Goal: Information Seeking & Learning: Learn about a topic

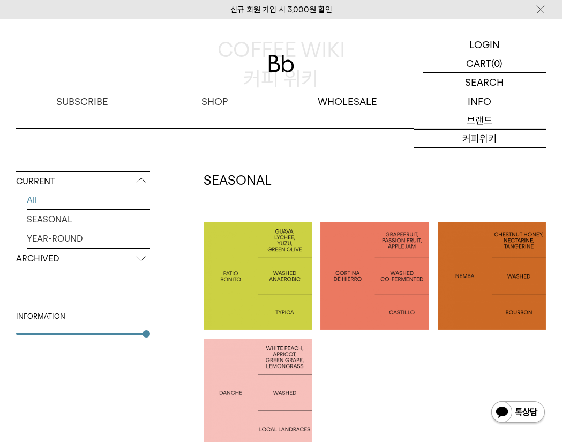
click at [257, 284] on p "COLOMBIA PATIO BONITO" at bounding box center [258, 275] width 108 height 27
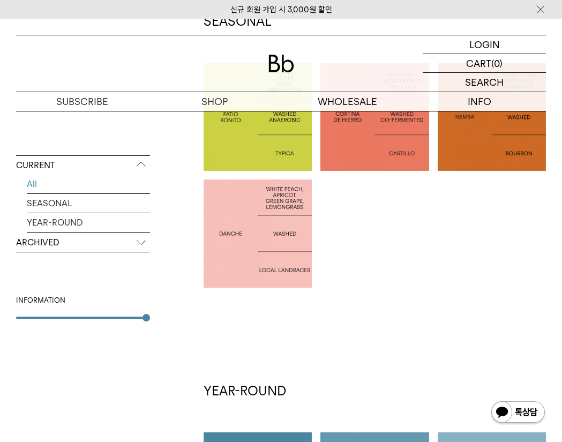
scroll to position [325, 0]
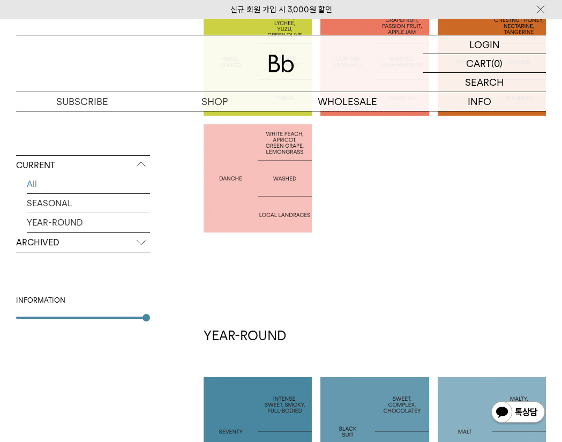
click at [259, 202] on div at bounding box center [258, 178] width 108 height 108
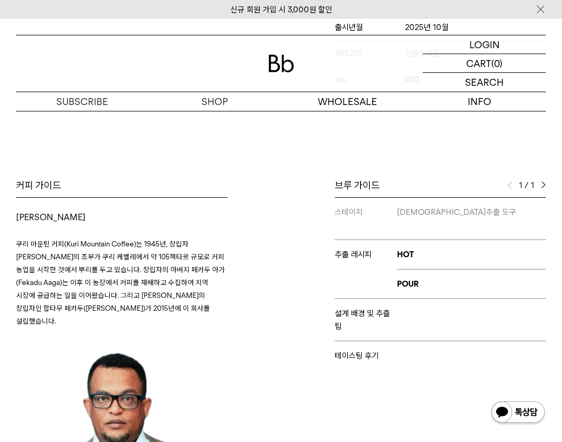
scroll to position [410, 0]
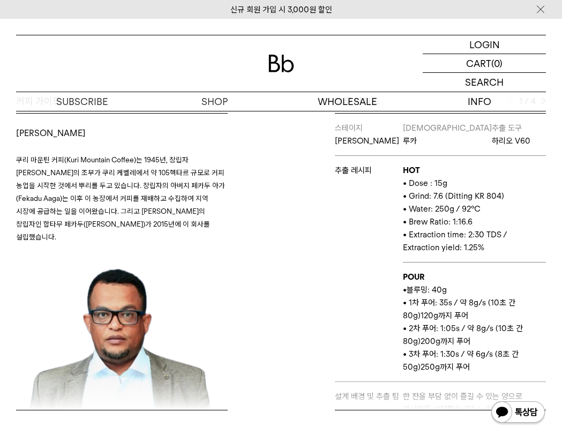
scroll to position [474, 0]
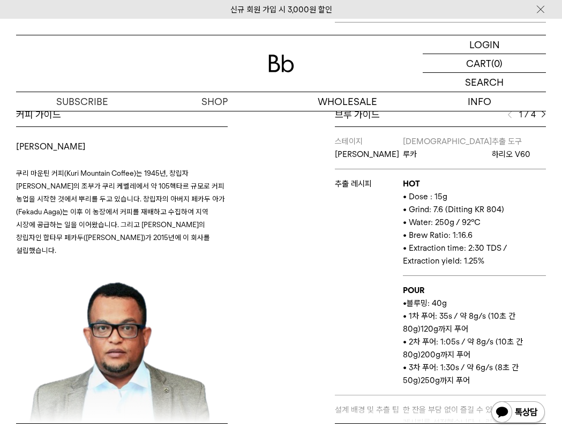
click at [548, 114] on div "브루 가이드 1 / 4 스테이지 앨리웨이 바리스타 루카 추출 도구 하리오 V60 추출 레시피 HOT • Dose : 15g • Grind: 7…" at bounding box center [416, 265] width 270 height 315
click at [545, 115] on div "브루 가이드 1 / 4 스테이지 앨리웨이 바리스타 루카 추출 도구 하리오 V60 추출 레시피 HOT • Dose : 15g • Grind: 7…" at bounding box center [416, 265] width 270 height 315
click at [545, 116] on img at bounding box center [543, 114] width 5 height 7
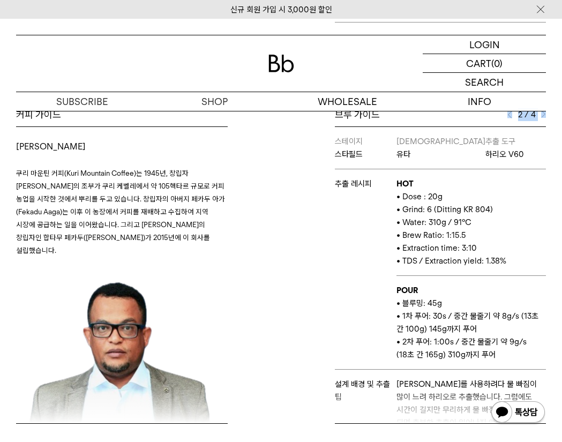
click at [545, 116] on img at bounding box center [543, 114] width 5 height 7
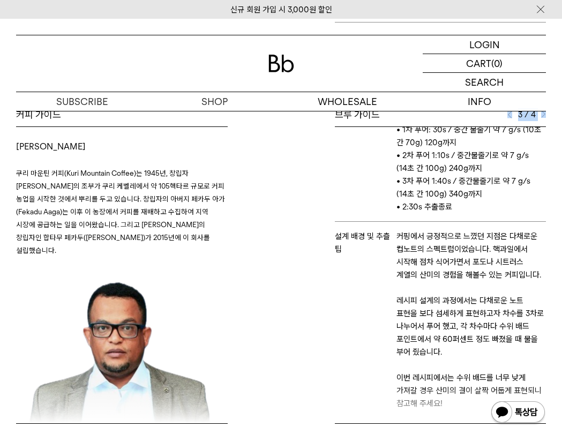
scroll to position [220, 0]
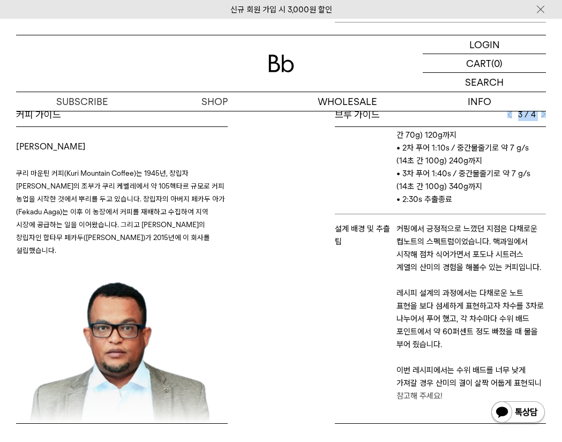
click at [544, 115] on img at bounding box center [543, 114] width 5 height 7
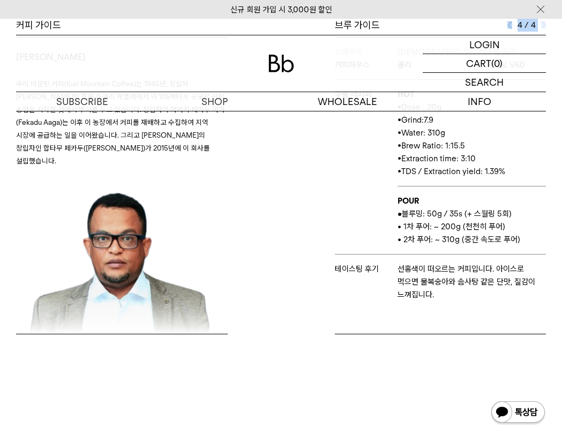
scroll to position [336, 0]
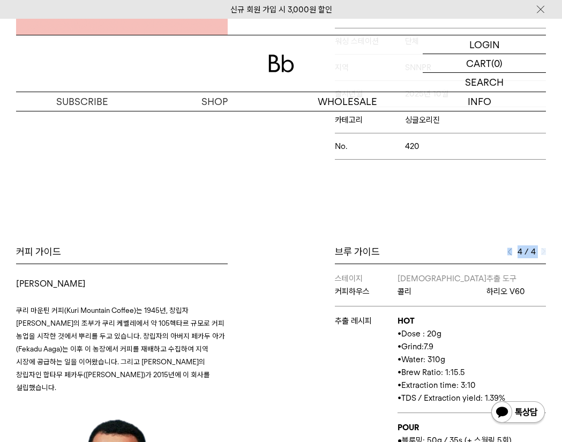
click at [548, 254] on div "브루 가이드 4 / 4 스테이지 앨리웨이 바리스타 루카 추출 도구 하리오 V60 추출 레시피 HOT • Dose : 15g • Grind: 7…" at bounding box center [416, 402] width 270 height 315
click at [545, 253] on img at bounding box center [543, 251] width 5 height 7
click at [543, 253] on img at bounding box center [543, 251] width 5 height 7
click at [543, 252] on img at bounding box center [543, 251] width 5 height 7
click at [514, 252] on div "4 / 4" at bounding box center [526, 251] width 39 height 13
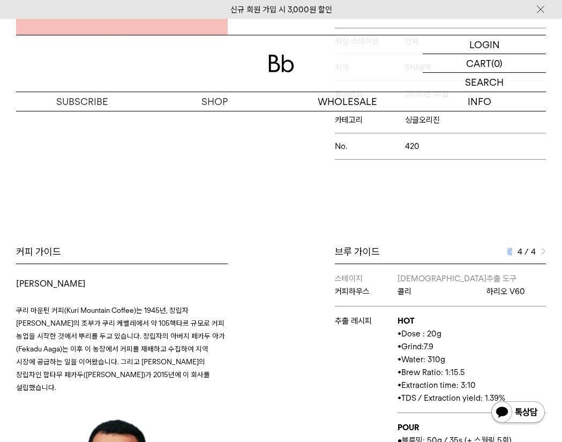
click at [514, 252] on div "4 / 4" at bounding box center [526, 251] width 39 height 13
click at [511, 253] on img at bounding box center [509, 251] width 5 height 7
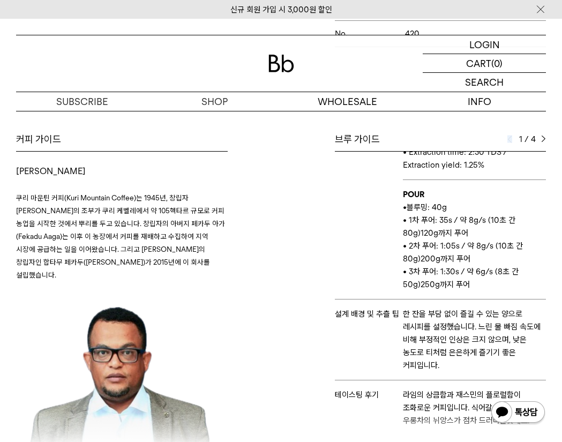
scroll to position [456, 0]
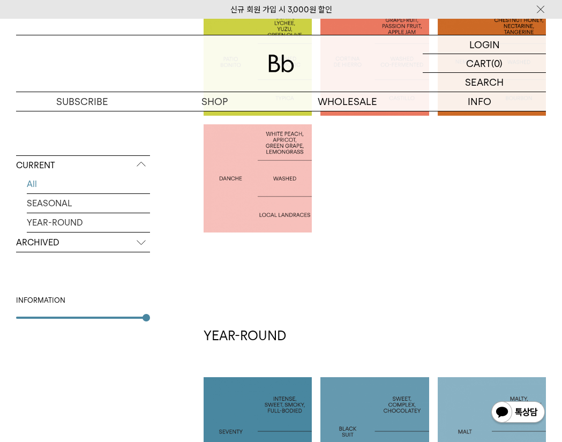
scroll to position [154, 0]
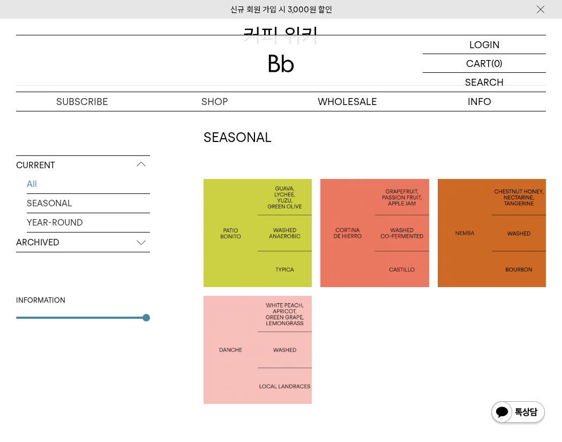
click at [471, 211] on div at bounding box center [492, 233] width 108 height 108
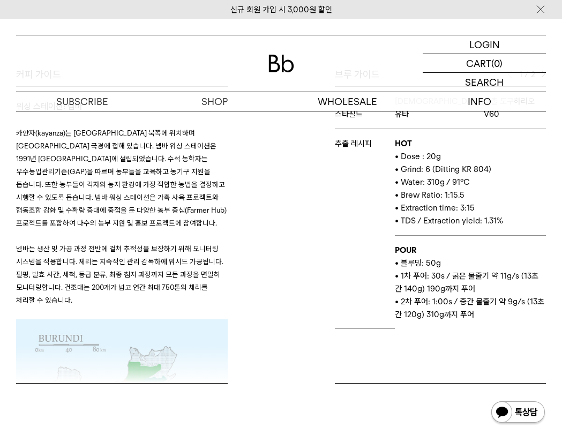
scroll to position [414, 0]
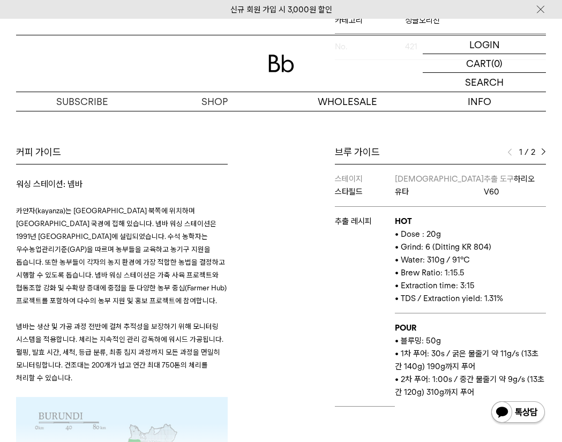
click at [540, 152] on div "1 / 2" at bounding box center [526, 152] width 39 height 13
click at [542, 152] on img at bounding box center [543, 151] width 5 height 7
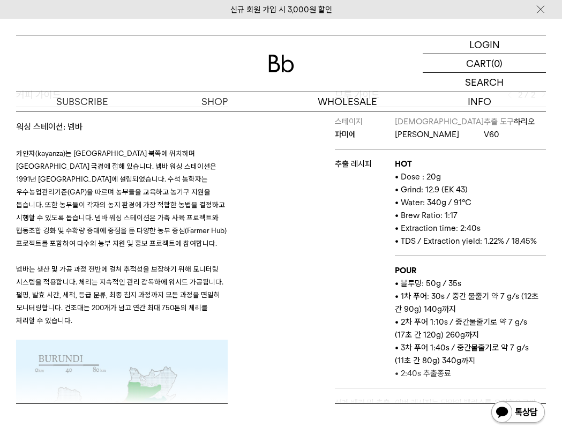
scroll to position [360, 0]
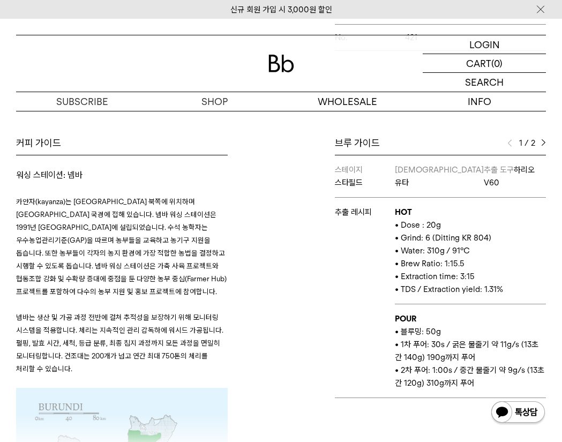
scroll to position [124, 0]
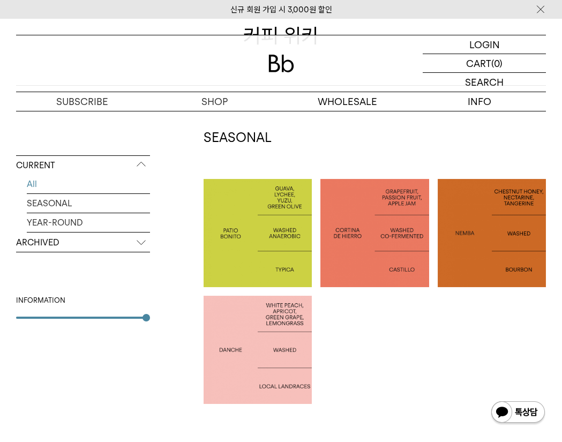
click at [417, 222] on p "[GEOGRAPHIC_DATA] CORTINA DE HIERRO" at bounding box center [374, 233] width 108 height 40
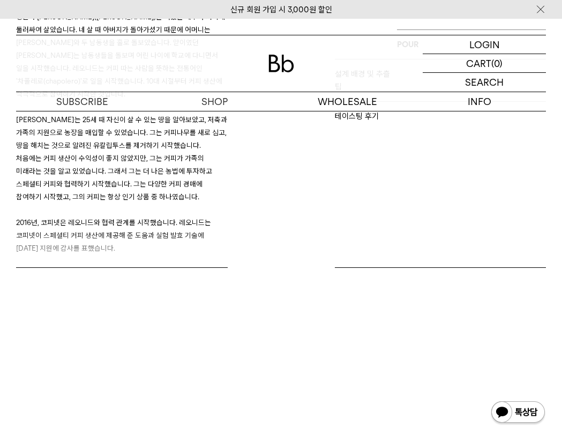
scroll to position [542, 0]
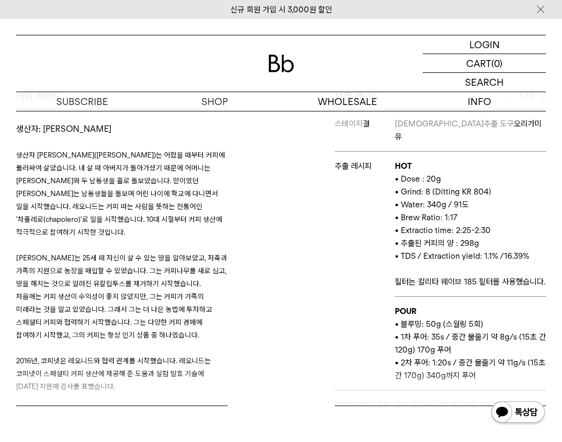
scroll to position [442, 0]
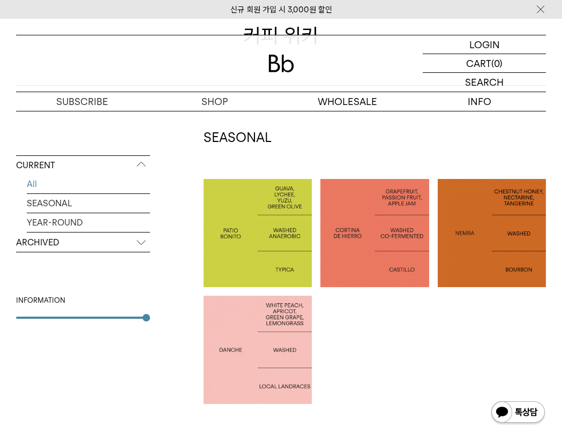
click at [272, 317] on div at bounding box center [258, 350] width 108 height 108
click at [412, 229] on p "[GEOGRAPHIC_DATA] CORTINA DE HIERRO" at bounding box center [374, 233] width 108 height 40
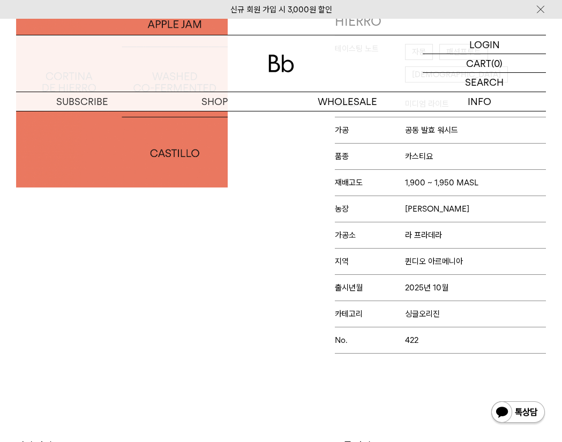
scroll to position [374, 0]
